Goal: Obtain resource: Obtain resource

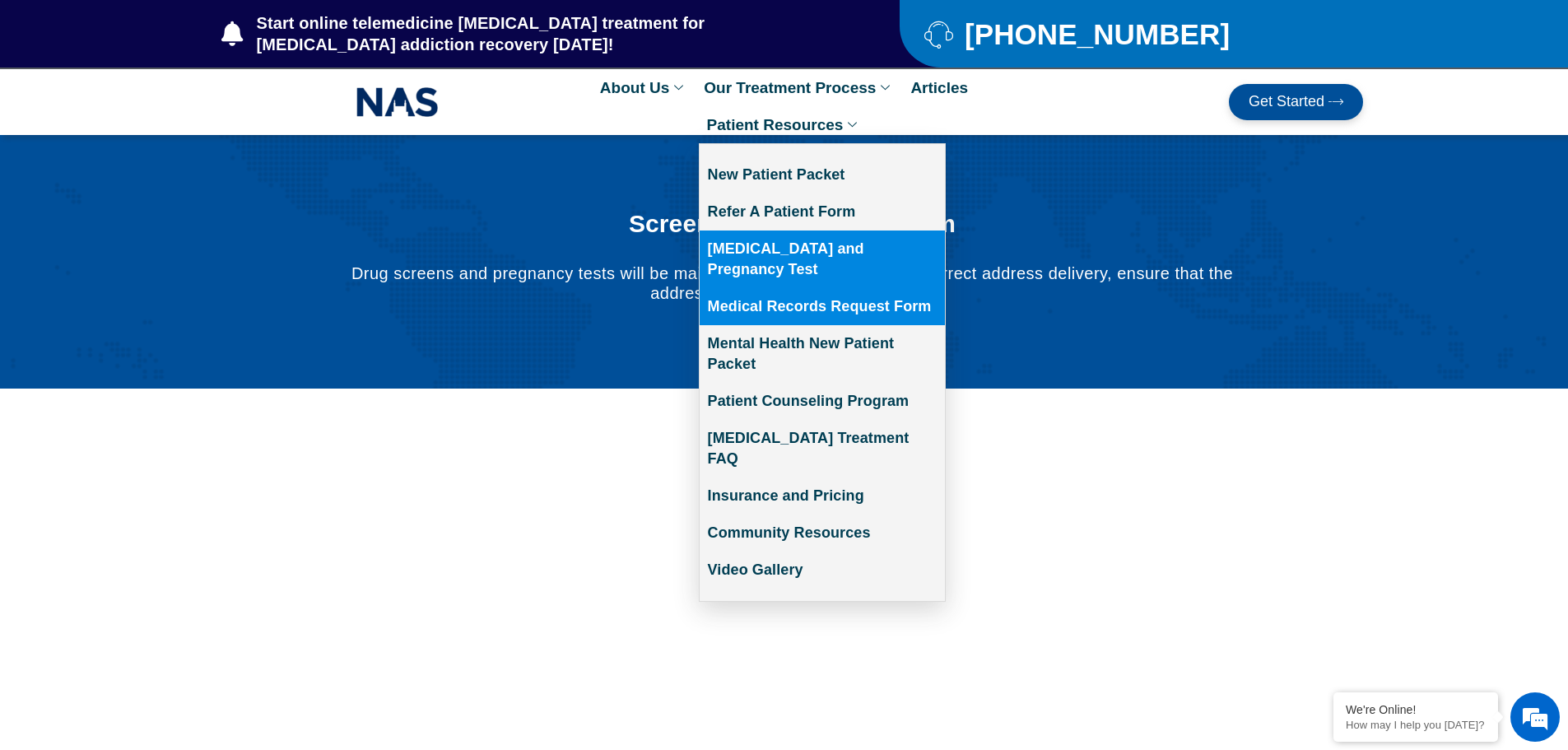
click at [804, 294] on link "Medical Records Request Form" at bounding box center [822, 307] width 245 height 37
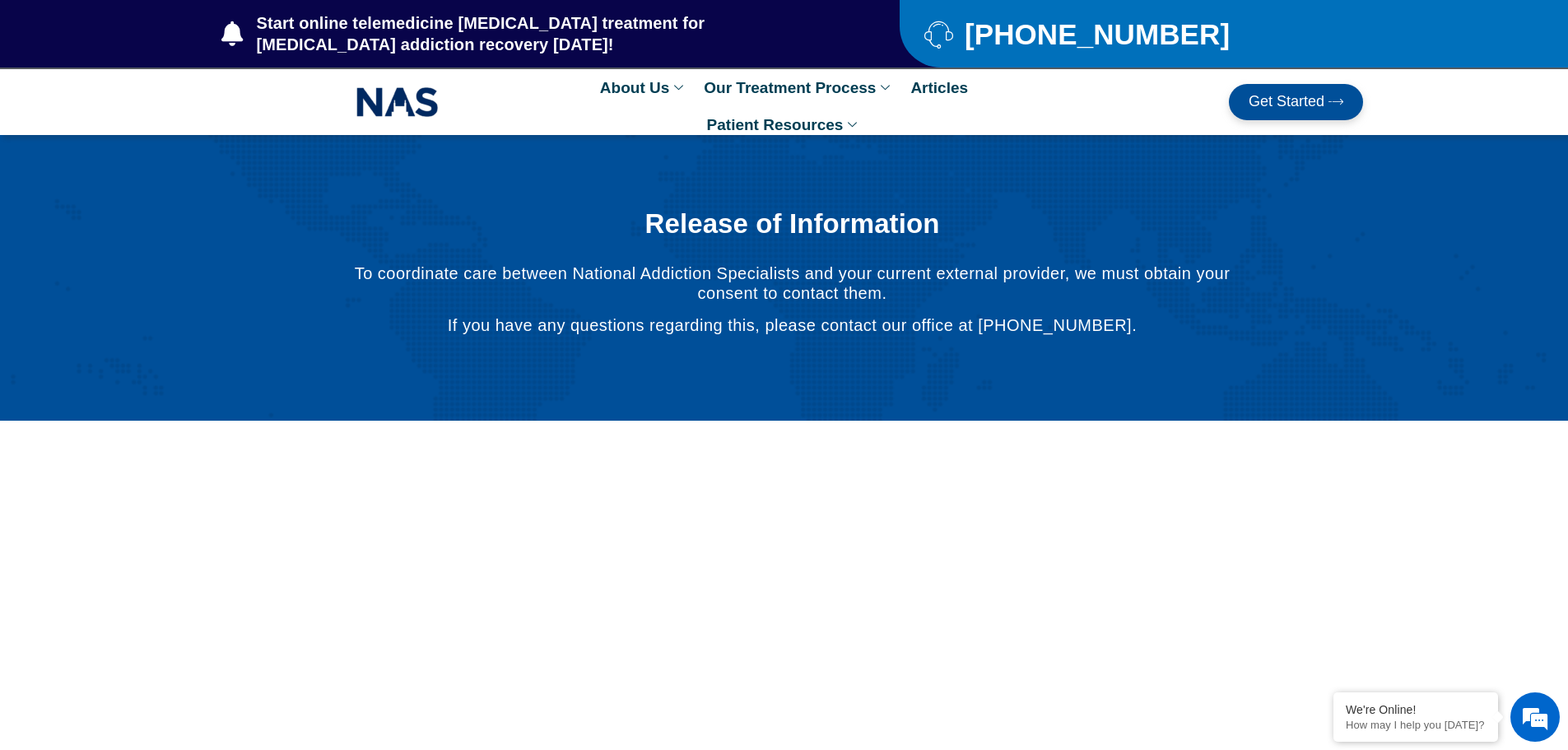
drag, startPoint x: 0, startPoint y: 0, endPoint x: 1068, endPoint y: 242, distance: 1095.1
click at [1068, 242] on div "Release of Information To coordinate care between National Addiction Specialist…" at bounding box center [792, 278] width 1042 height 170
click at [274, 285] on div "Release of Information To coordinate care between National Addiction Specialist…" at bounding box center [792, 278] width 1042 height 170
